Goal: Find specific page/section: Find specific page/section

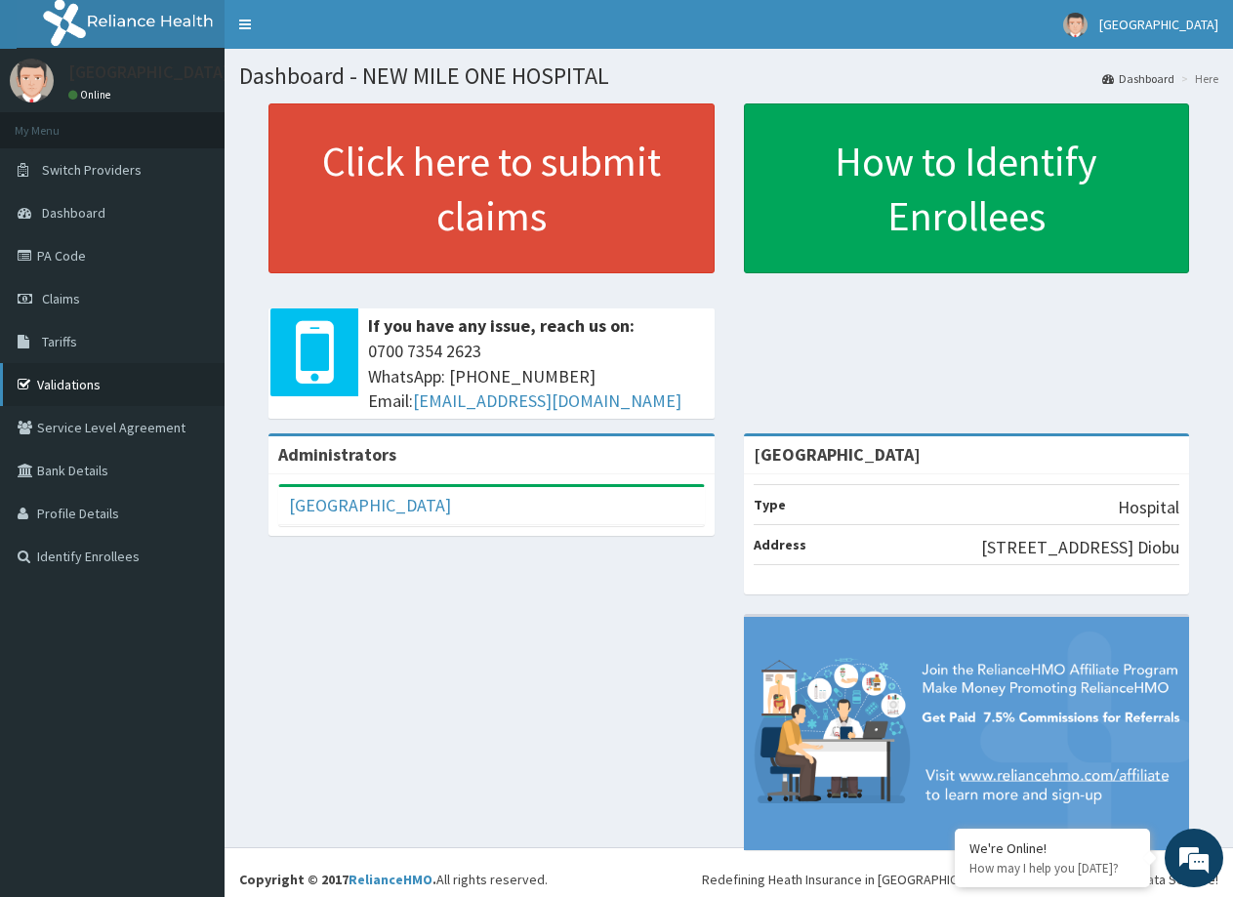
click at [68, 379] on link "Validations" at bounding box center [112, 384] width 225 height 43
click at [80, 383] on link "Validations" at bounding box center [112, 384] width 225 height 43
